Goal: Information Seeking & Learning: Learn about a topic

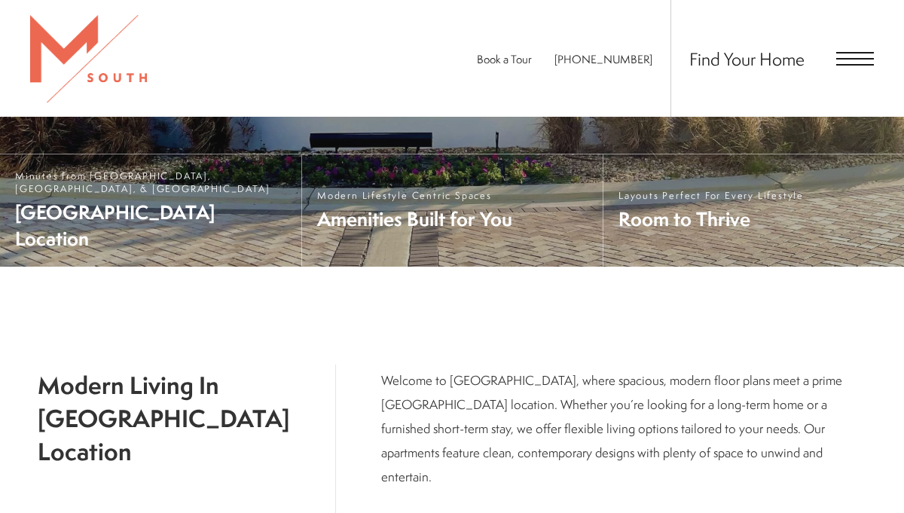
click at [851, 66] on div "Find Your Home" at bounding box center [772, 58] width 203 height 117
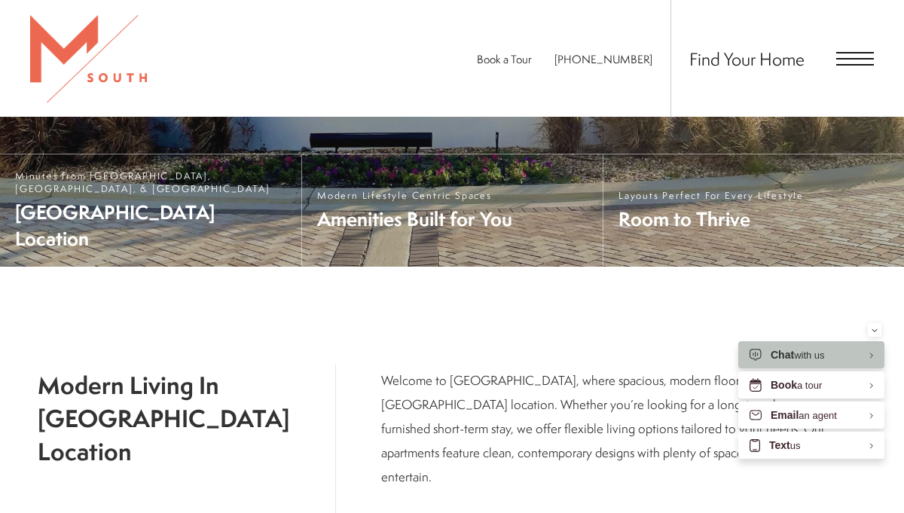
click at [842, 50] on div "Find Your Home" at bounding box center [772, 58] width 203 height 117
click at [850, 61] on span "Open Menu" at bounding box center [855, 59] width 38 height 14
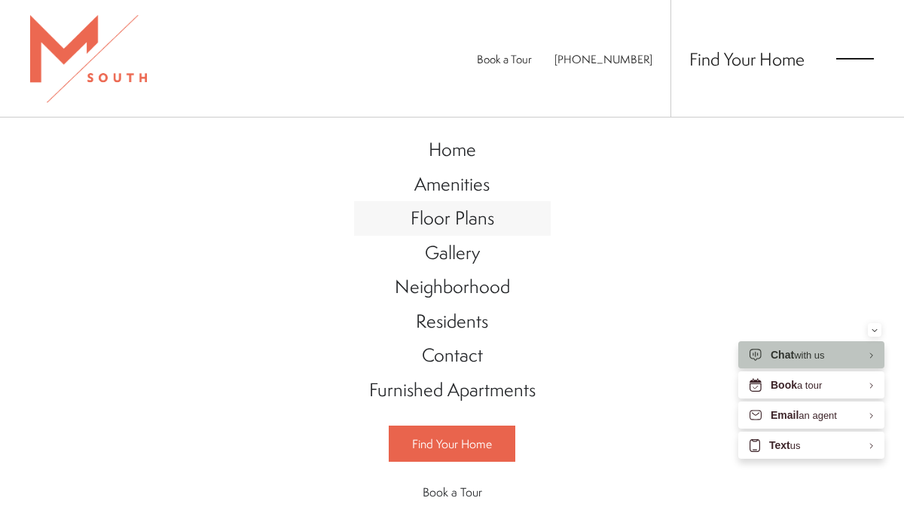
click at [464, 223] on span "Floor Plans" at bounding box center [453, 218] width 84 height 26
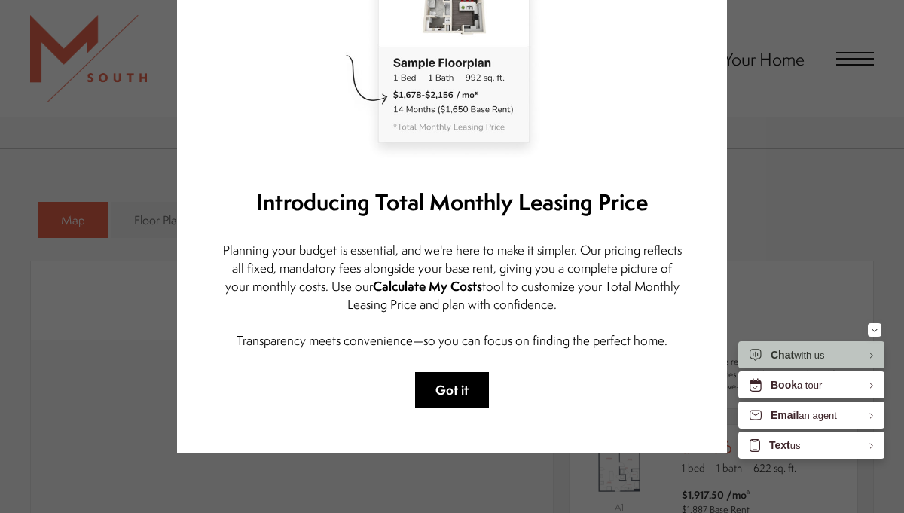
click at [462, 382] on button "Got it" at bounding box center [452, 389] width 74 height 35
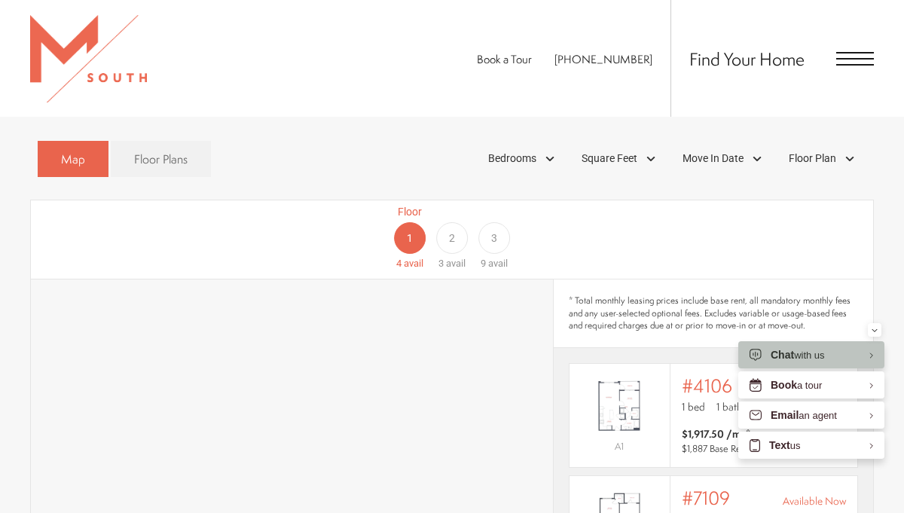
scroll to position [734, 0]
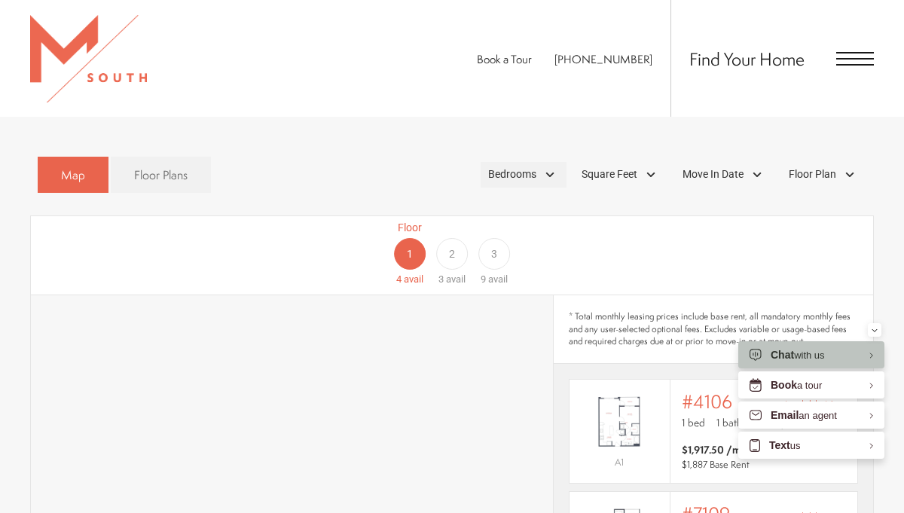
click at [525, 167] on span "Bedrooms" at bounding box center [512, 175] width 48 height 16
click at [662, 233] on div "Floor 1 4 avail Floor 2 3 avail Floor 3 9 avail" at bounding box center [810, 253] width 842 height 67
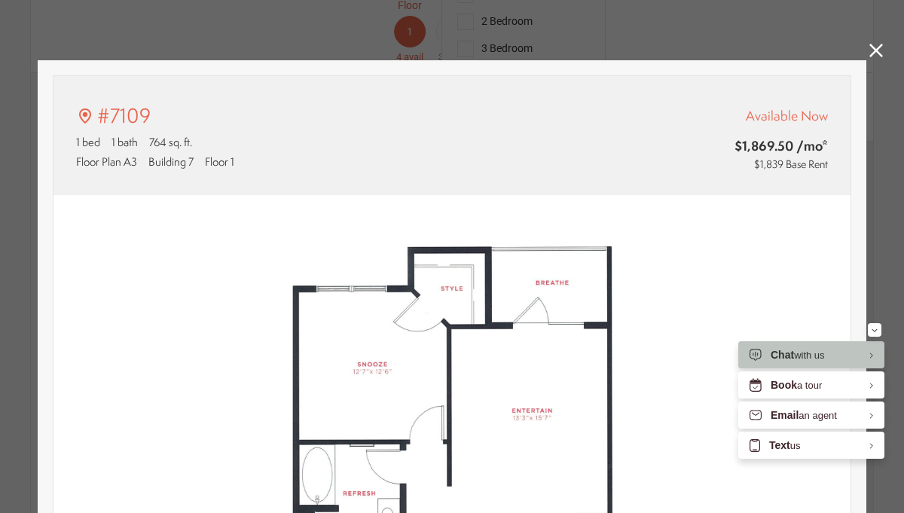
scroll to position [0, 0]
type input "**********"
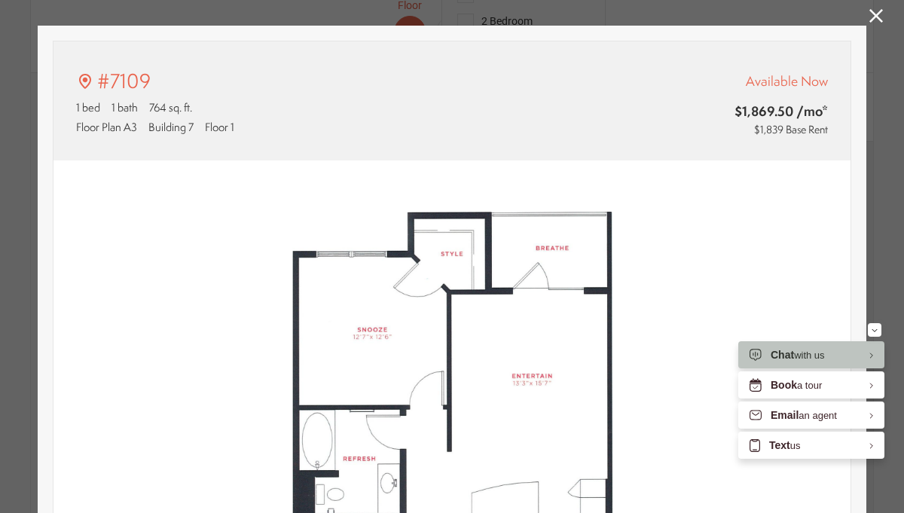
scroll to position [17, 0]
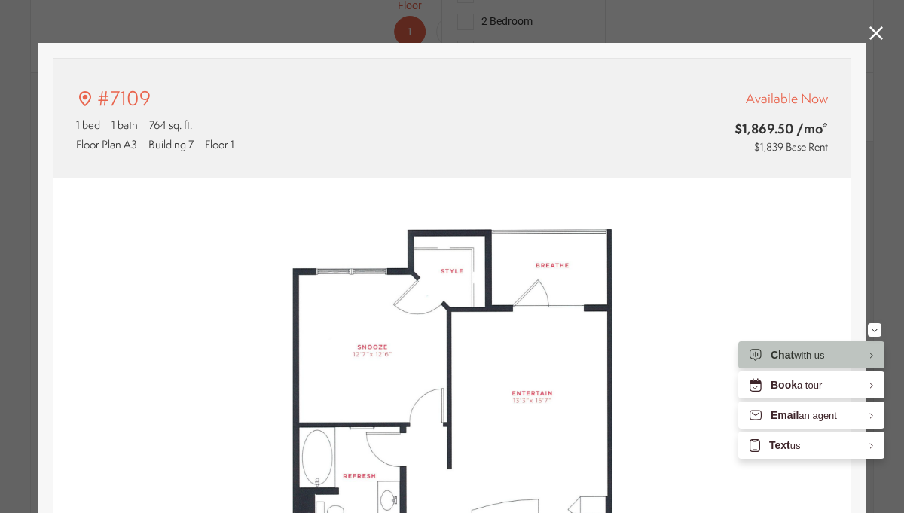
click at [875, 40] on link at bounding box center [876, 34] width 14 height 17
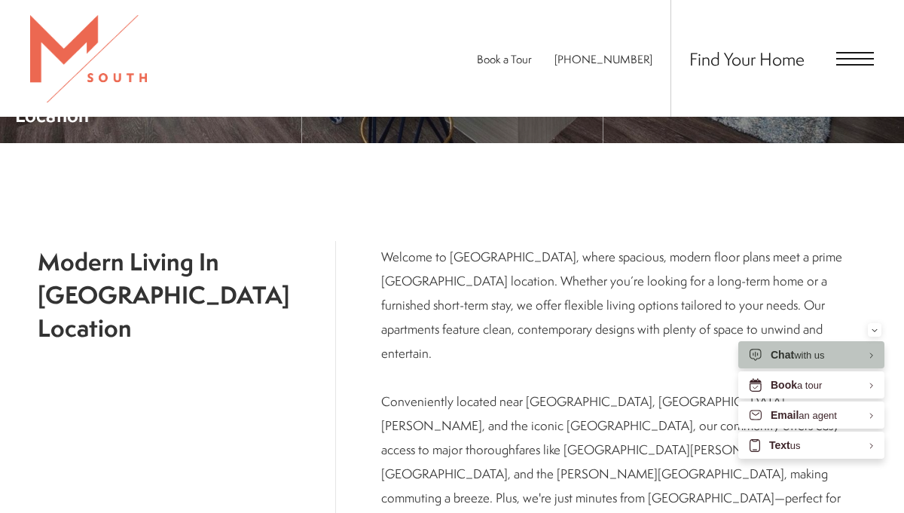
scroll to position [216, 0]
